Goal: Information Seeking & Learning: Learn about a topic

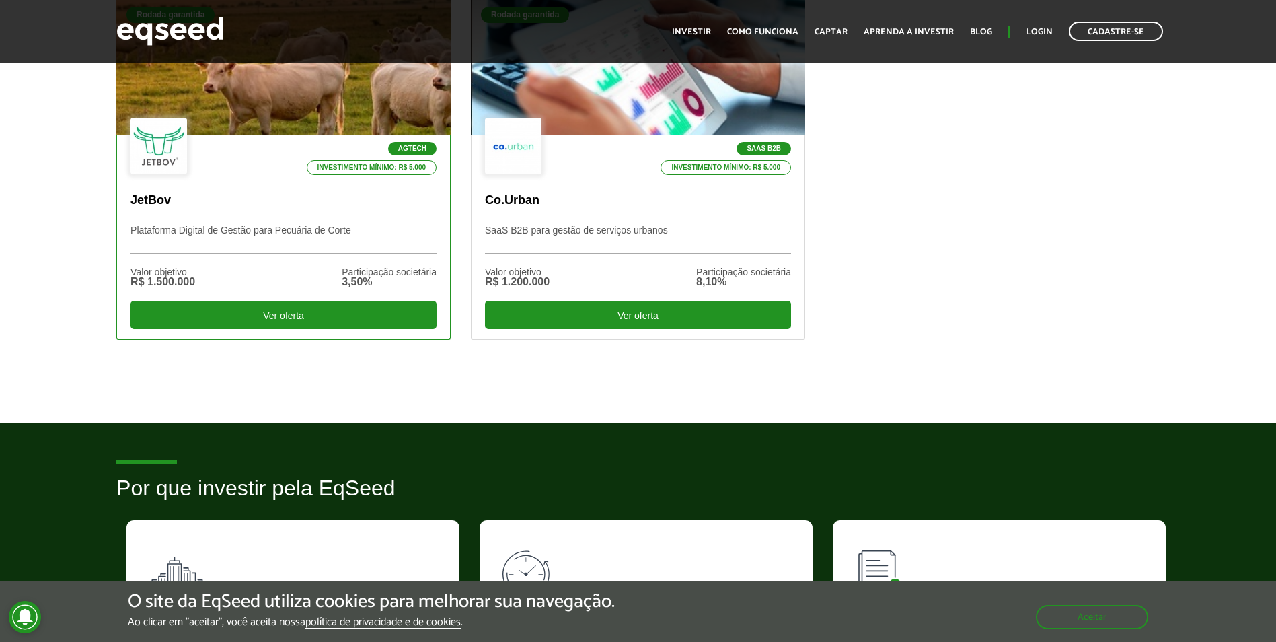
scroll to position [404, 0]
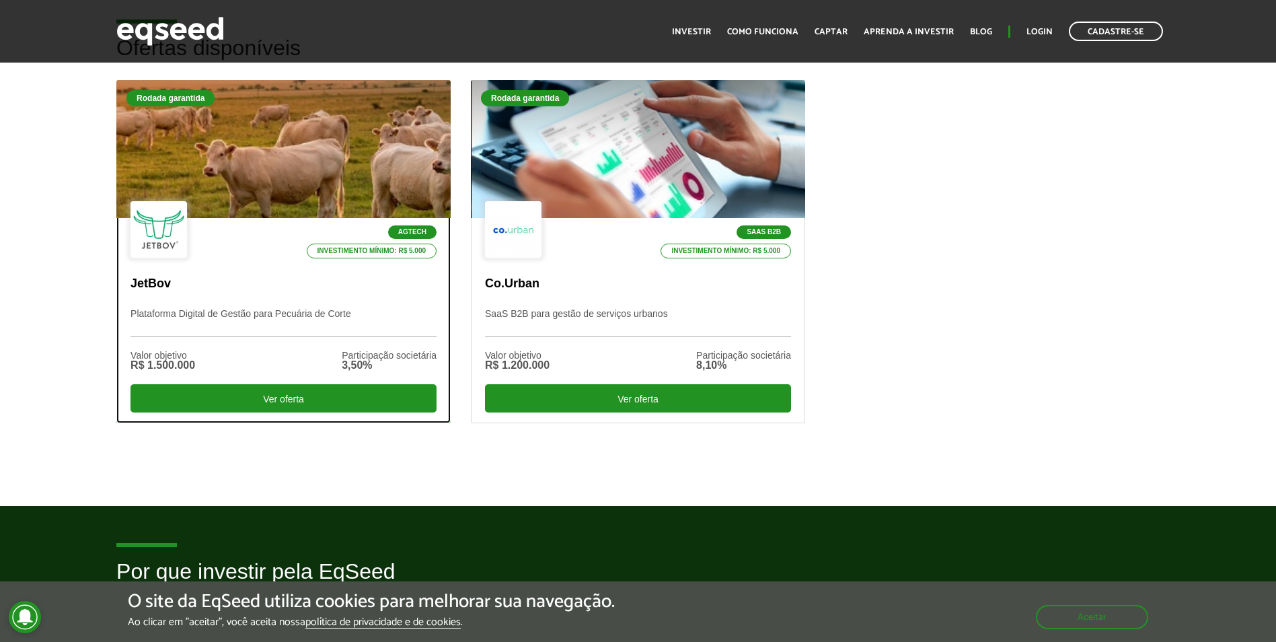
click at [335, 176] on div at bounding box center [283, 149] width 401 height 165
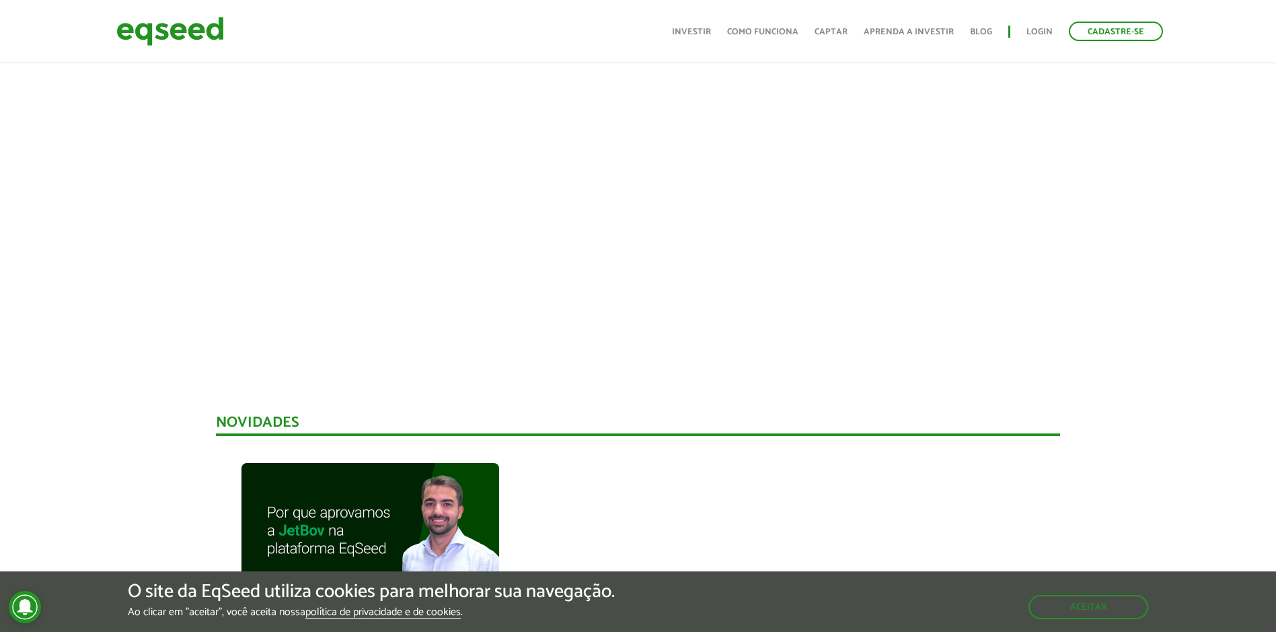
scroll to position [454, 0]
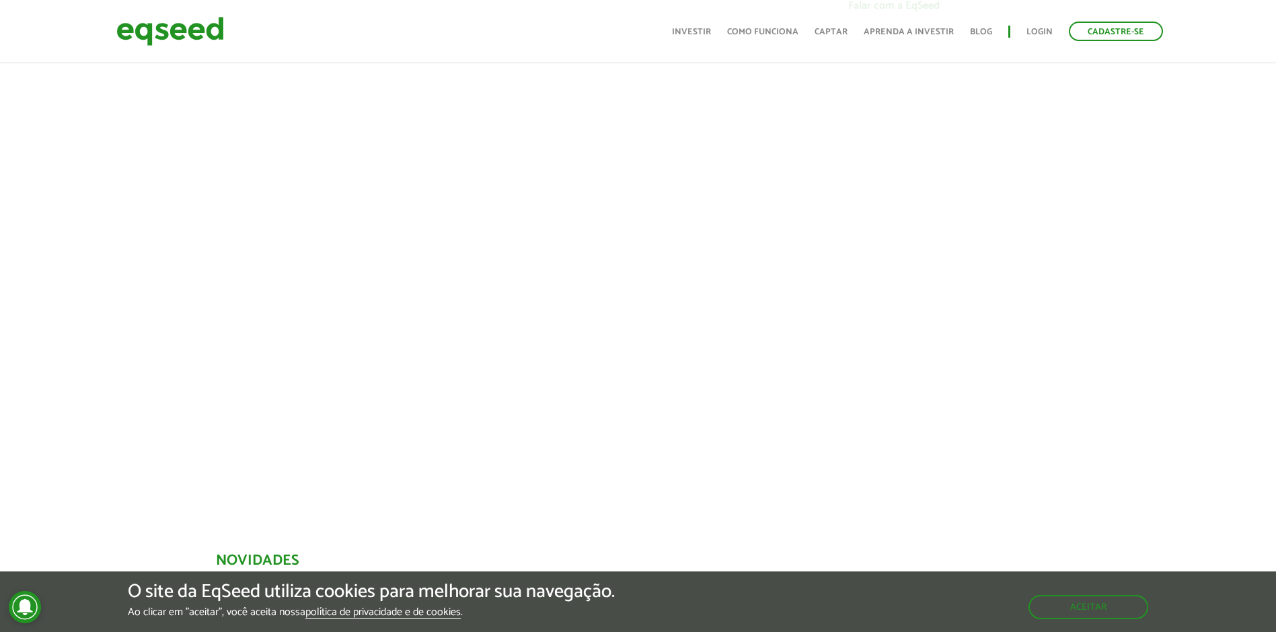
click at [1078, 481] on div at bounding box center [638, 269] width 1276 height 459
